Goal: Find specific page/section: Find specific page/section

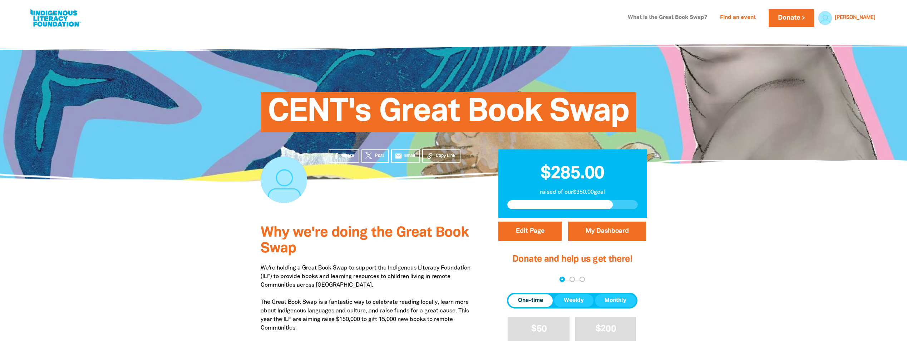
click at [704, 16] on link "What is the Great Book Swap?" at bounding box center [668, 17] width 88 height 11
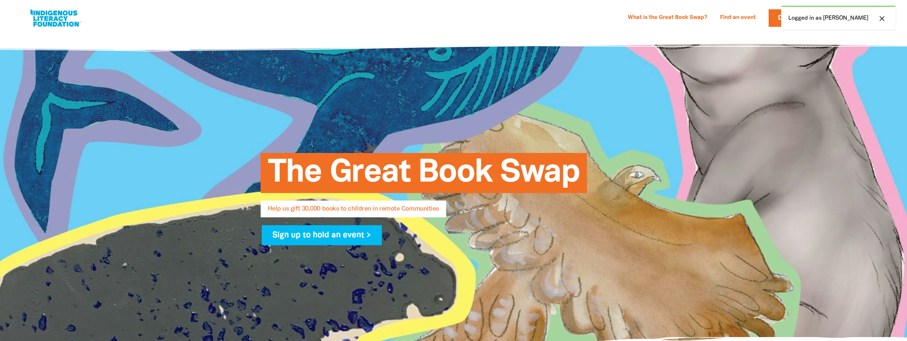
select select "AU"
